Goal: Navigation & Orientation: Find specific page/section

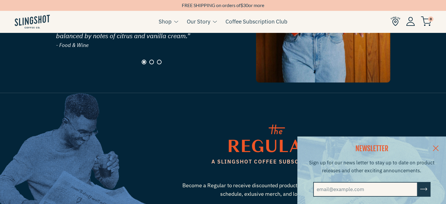
scroll to position [644, 0]
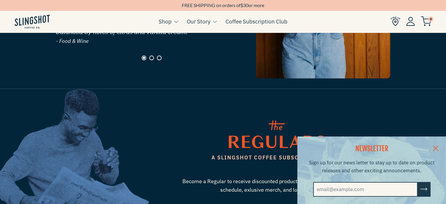
click at [439, 144] on link at bounding box center [435, 147] width 21 height 23
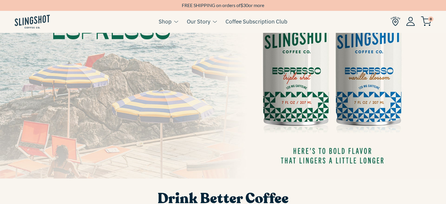
scroll to position [0, 0]
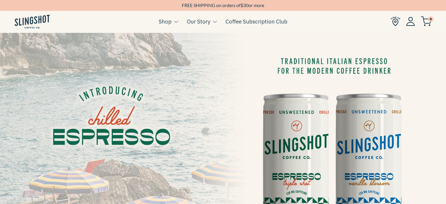
click at [396, 23] on img at bounding box center [396, 21] width 10 height 10
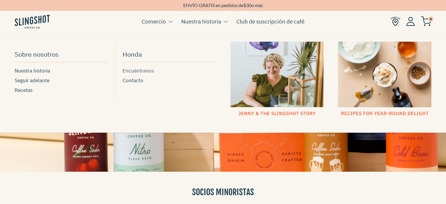
click at [135, 69] on font "Encuéntranos" at bounding box center [138, 70] width 31 height 6
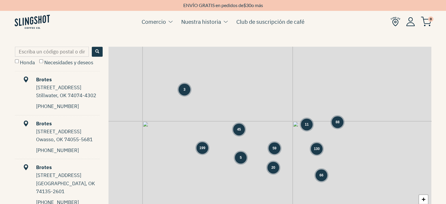
scroll to position [290, 0]
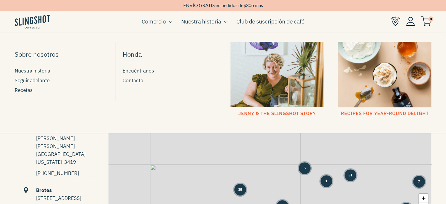
click at [138, 78] on font "Contacto" at bounding box center [133, 80] width 21 height 6
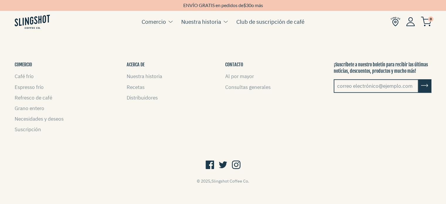
scroll to position [371, 0]
click at [136, 98] on font "Distribuidores" at bounding box center [142, 97] width 31 height 6
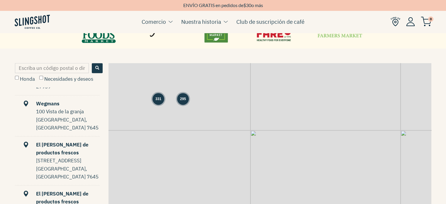
scroll to position [279, 0]
click at [163, 104] on div "295 331 + −" at bounding box center [270, 152] width 323 height 179
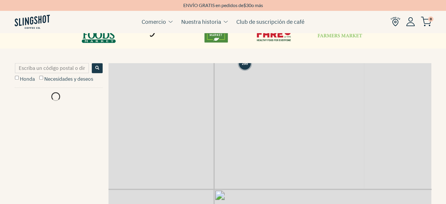
scroll to position [0, 0]
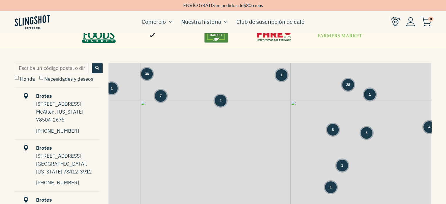
drag, startPoint x: 188, startPoint y: 91, endPoint x: 260, endPoint y: 218, distance: 145.5
click at [260, 204] on html "Saltar al contenido HOJA INFORMATIVA Suscríbase a nuestro boletín de noticias p…" at bounding box center [223, 98] width 446 height 740
click at [221, 98] on span "4" at bounding box center [221, 100] width 2 height 5
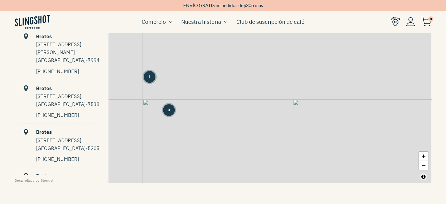
click at [170, 104] on div "3" at bounding box center [169, 110] width 12 height 12
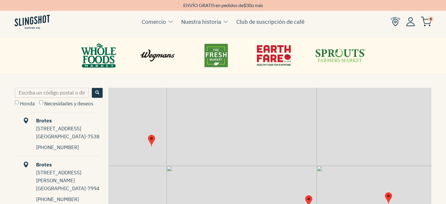
scroll to position [247, 0]
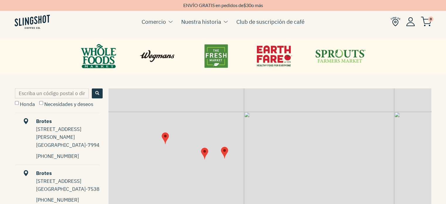
click at [182, 164] on div "+ −" at bounding box center [270, 177] width 323 height 179
click at [177, 170] on div "6 1 1 3 + −" at bounding box center [270, 177] width 323 height 179
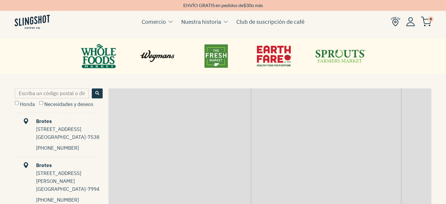
drag, startPoint x: 167, startPoint y: 119, endPoint x: 166, endPoint y: 181, distance: 61.6
click at [166, 181] on div "+ −" at bounding box center [270, 177] width 323 height 179
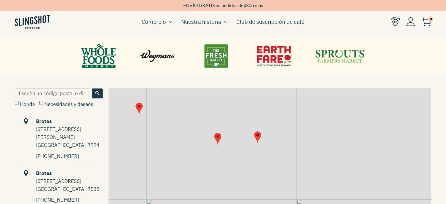
drag, startPoint x: 171, startPoint y: 159, endPoint x: 167, endPoint y: 163, distance: 5.2
click at [167, 163] on div "+ −" at bounding box center [270, 177] width 323 height 179
drag, startPoint x: 162, startPoint y: 128, endPoint x: 178, endPoint y: 132, distance: 15.9
click at [178, 132] on div "+ −" at bounding box center [270, 177] width 323 height 179
drag, startPoint x: 171, startPoint y: 154, endPoint x: 176, endPoint y: 100, distance: 54.5
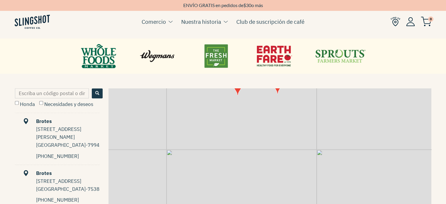
click at [176, 100] on div "+ −" at bounding box center [270, 177] width 323 height 179
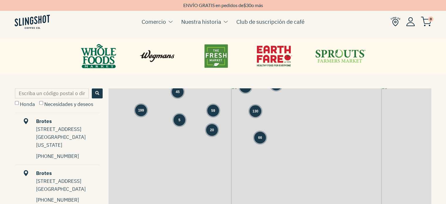
click at [180, 117] on span "5" at bounding box center [180, 119] width 2 height 5
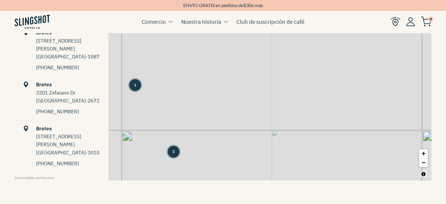
scroll to position [0, 0]
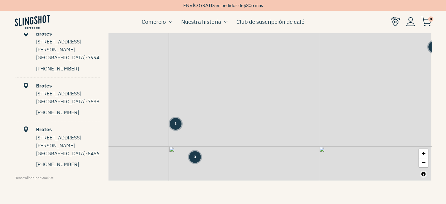
click at [196, 151] on div "3" at bounding box center [195, 157] width 12 height 12
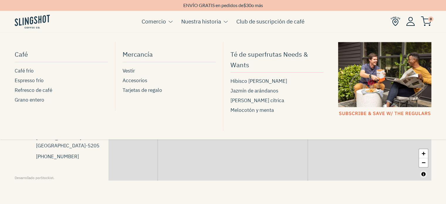
drag, startPoint x: 196, startPoint y: 149, endPoint x: 188, endPoint y: 113, distance: 36.8
click at [188, 113] on body "Saltar al contenido HOJA INFORMATIVA Suscríbase a nuestro boletín de noticias p…" at bounding box center [223, 36] width 446 height 740
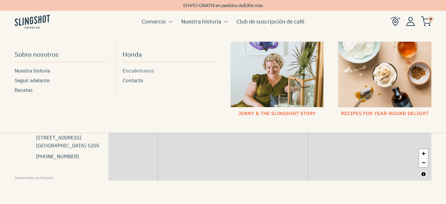
click at [134, 73] on font "Encuéntranos" at bounding box center [138, 70] width 31 height 6
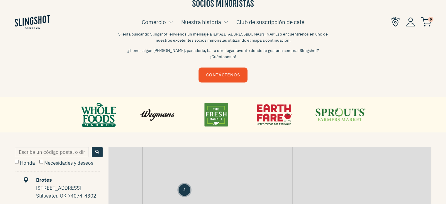
scroll to position [268, 0]
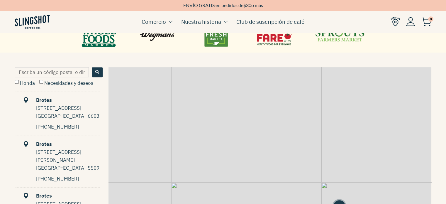
click at [49, 80] on font "Necesidades y deseos" at bounding box center [68, 83] width 49 height 6
click at [43, 80] on input "Necesidades y deseos" at bounding box center [41, 82] width 4 height 4
checkbox input "true"
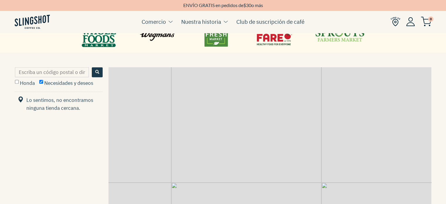
click at [27, 80] on font "Honda" at bounding box center [27, 83] width 15 height 6
click at [19, 80] on input "Honda" at bounding box center [17, 82] width 4 height 4
checkbox input "true"
click at [36, 67] on input "Escriba un código postal o dirección..." at bounding box center [52, 72] width 74 height 10
type input "32180"
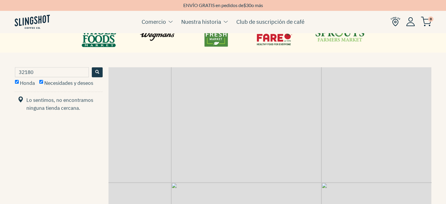
click at [96, 70] on span "Buscar" at bounding box center [97, 72] width 4 height 4
click at [34, 67] on input "32180" at bounding box center [52, 72] width 74 height 10
click at [19, 79] on label "Honda" at bounding box center [25, 82] width 20 height 6
click at [19, 80] on input "Honda" at bounding box center [17, 82] width 4 height 4
checkbox input "false"
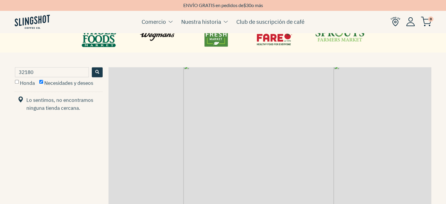
click at [55, 80] on font "Necesidades y deseos" at bounding box center [68, 83] width 49 height 6
click at [43, 80] on input "Necesidades y deseos" at bounding box center [41, 82] width 4 height 4
checkbox input "false"
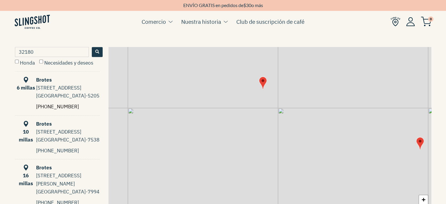
scroll to position [287, 0]
click at [42, 77] on font "Brotes" at bounding box center [44, 80] width 16 height 6
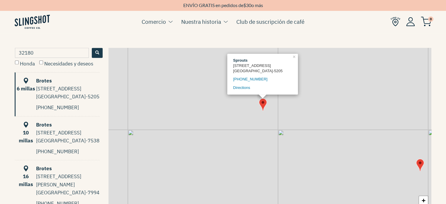
click at [53, 129] on font "9801 Gateway West Blvd" at bounding box center [58, 132] width 45 height 6
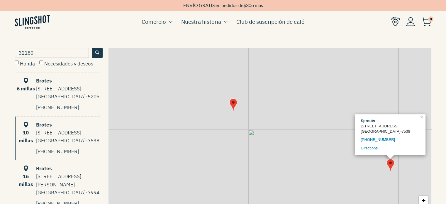
click at [25, 173] on font "16 millas" at bounding box center [26, 180] width 14 height 14
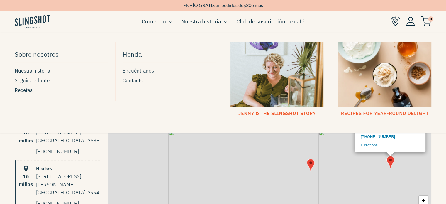
click at [144, 69] on font "Encuéntranos" at bounding box center [138, 70] width 31 height 6
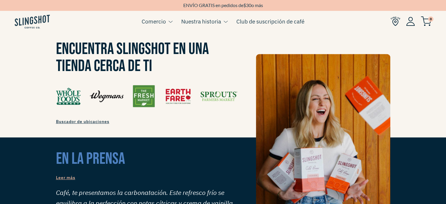
scroll to position [473, 0]
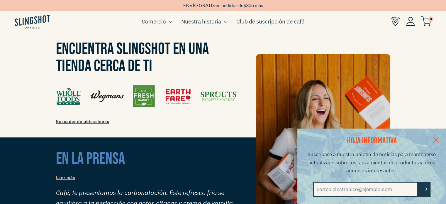
click at [85, 119] on font "Buscador de ubicaciones" at bounding box center [82, 121] width 53 height 5
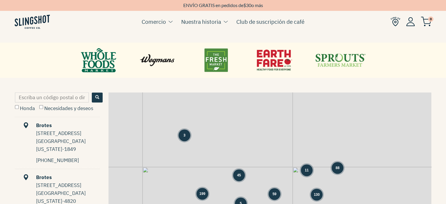
scroll to position [287, 0]
click at [55, 93] on input "Escriba un código postal o dirección..." at bounding box center [52, 97] width 74 height 10
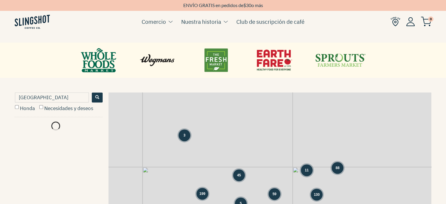
scroll to position [0, 0]
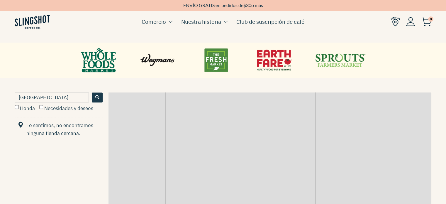
click at [48, 92] on input "[GEOGRAPHIC_DATA]" at bounding box center [52, 97] width 74 height 10
type input "c"
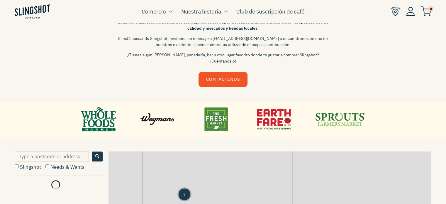
scroll to position [219, 0]
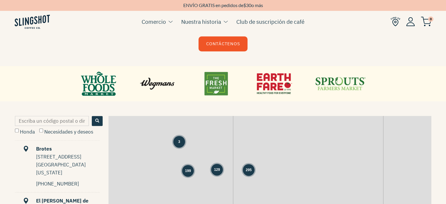
click at [62, 116] on input "Escriba un código postal o dirección..." at bounding box center [52, 121] width 74 height 10
type input "[GEOGRAPHIC_DATA]"
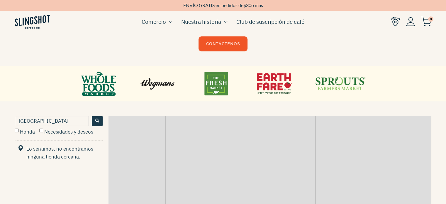
click at [58, 116] on input "[GEOGRAPHIC_DATA]" at bounding box center [52, 121] width 74 height 10
